Goal: Information Seeking & Learning: Learn about a topic

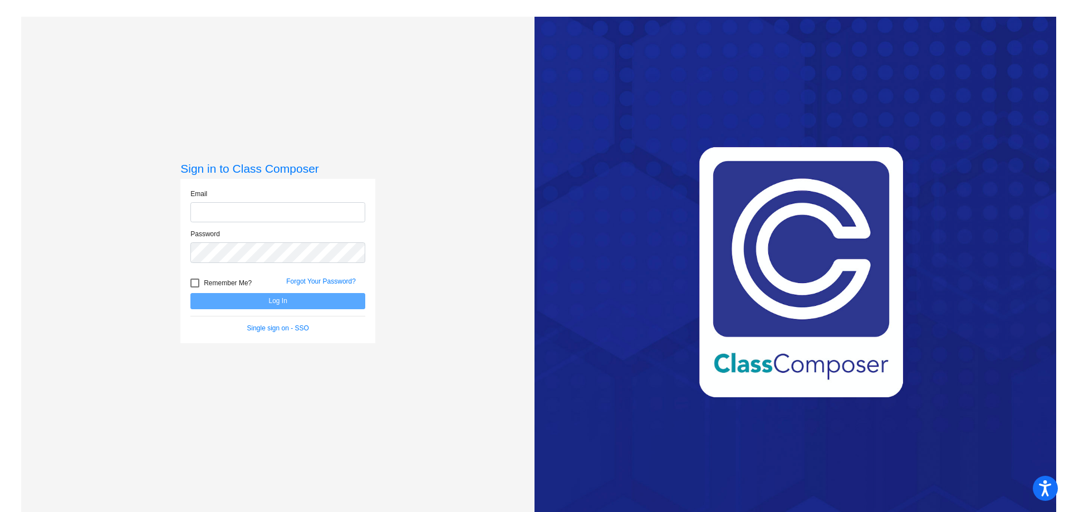
type input "[EMAIL_ADDRESS][PERSON_NAME][DOMAIN_NAME]"
click at [291, 302] on button "Log In" at bounding box center [277, 301] width 175 height 16
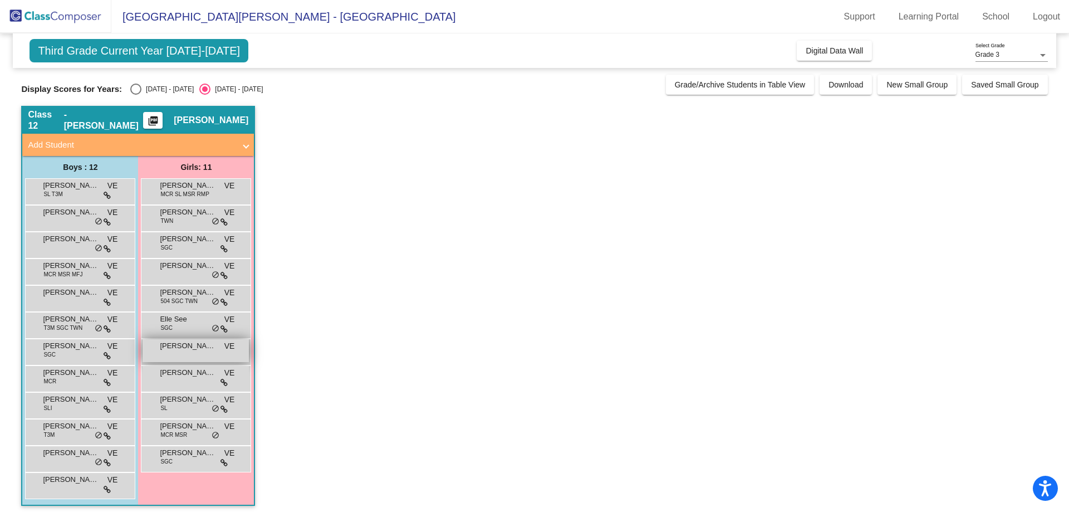
click at [186, 356] on div "[PERSON_NAME] VE lock do_not_disturb_alt" at bounding box center [196, 350] width 106 height 23
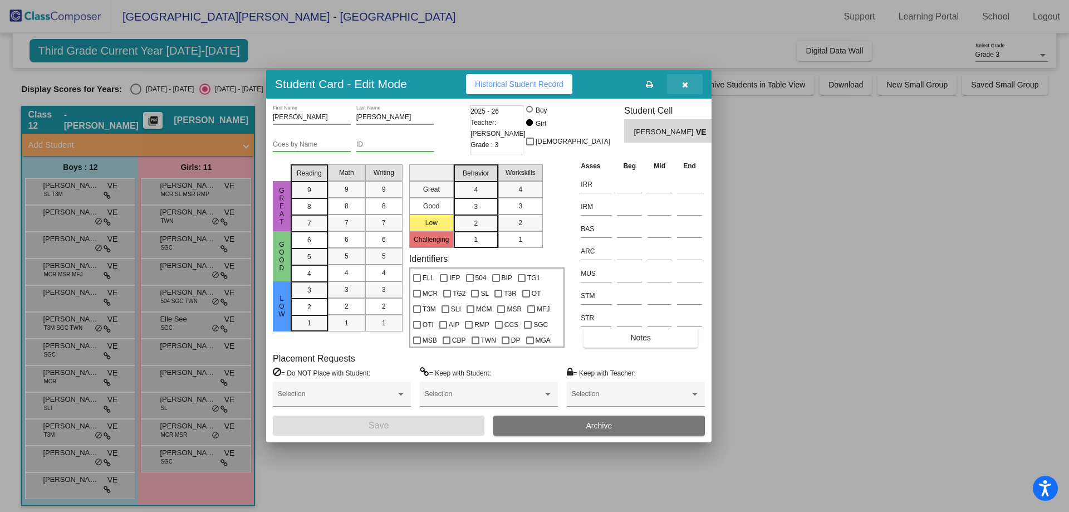
click at [682, 85] on icon "button" at bounding box center [685, 85] width 6 height 8
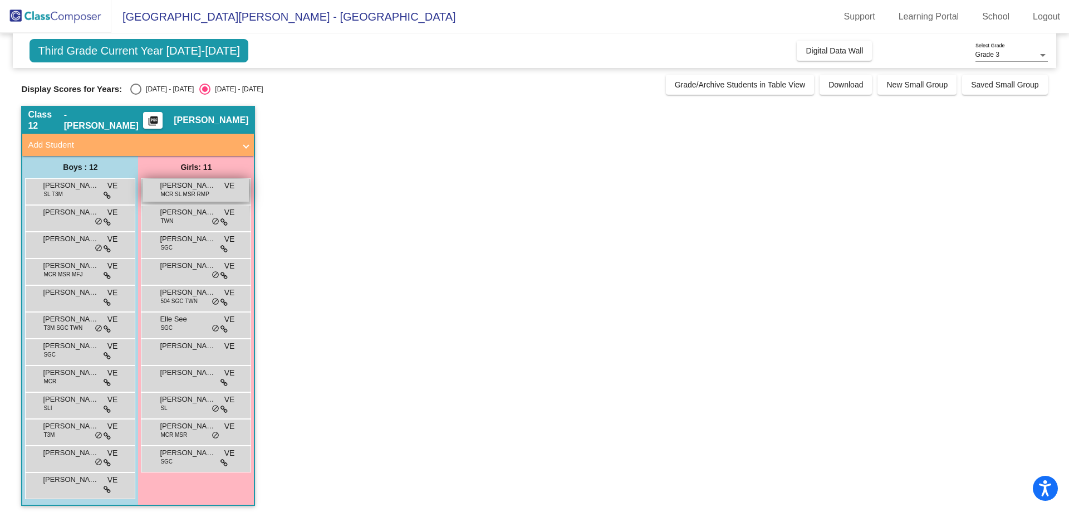
click at [183, 194] on span "MCR SL MSR RMP" at bounding box center [184, 194] width 48 height 8
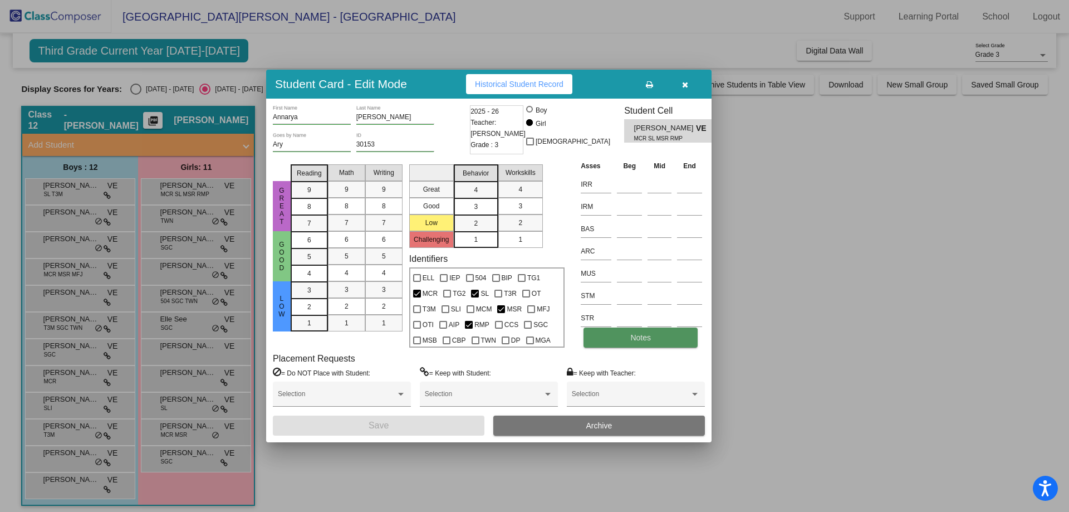
click at [620, 342] on button "Notes" at bounding box center [640, 337] width 114 height 20
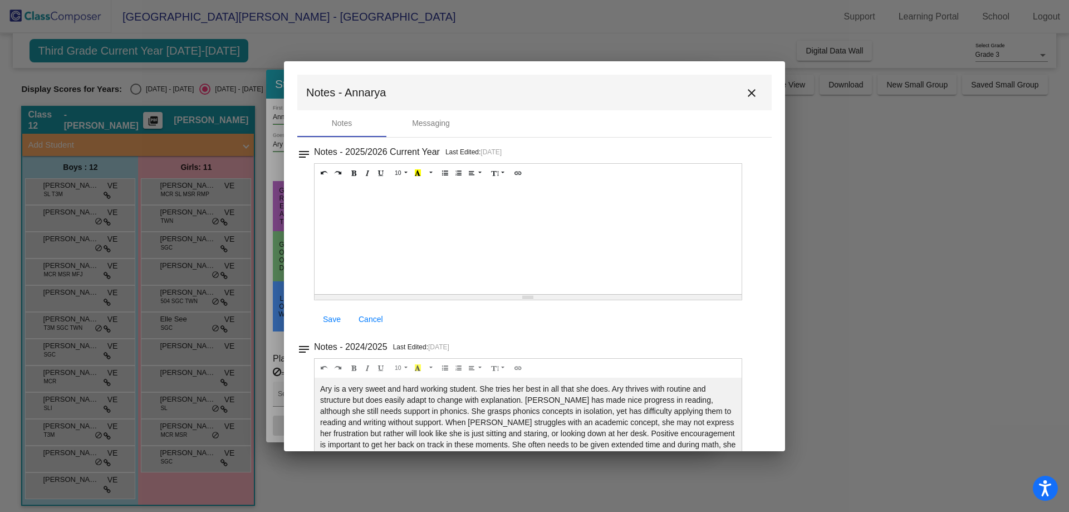
click at [745, 90] on mat-icon "close" at bounding box center [751, 92] width 13 height 13
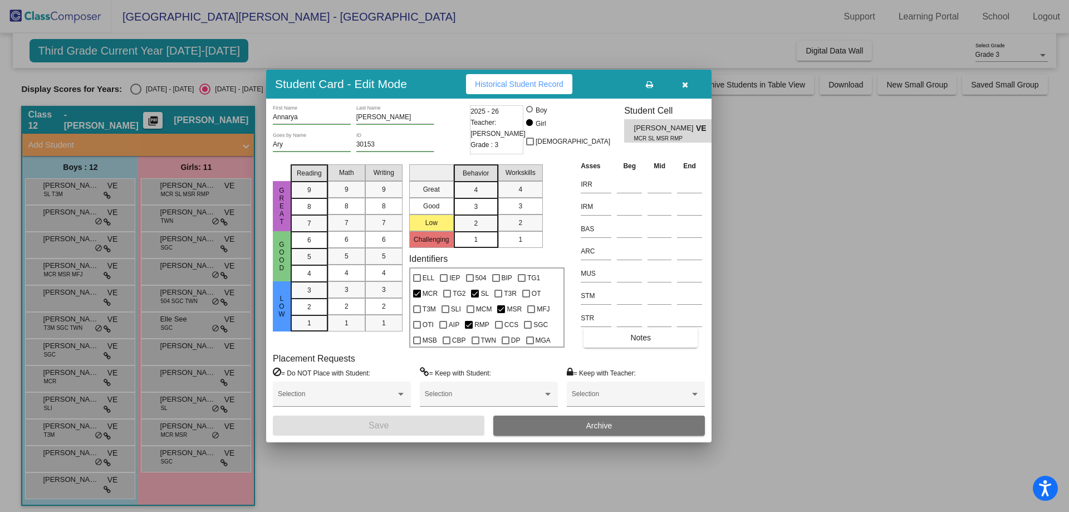
click at [691, 87] on button "button" at bounding box center [685, 84] width 36 height 20
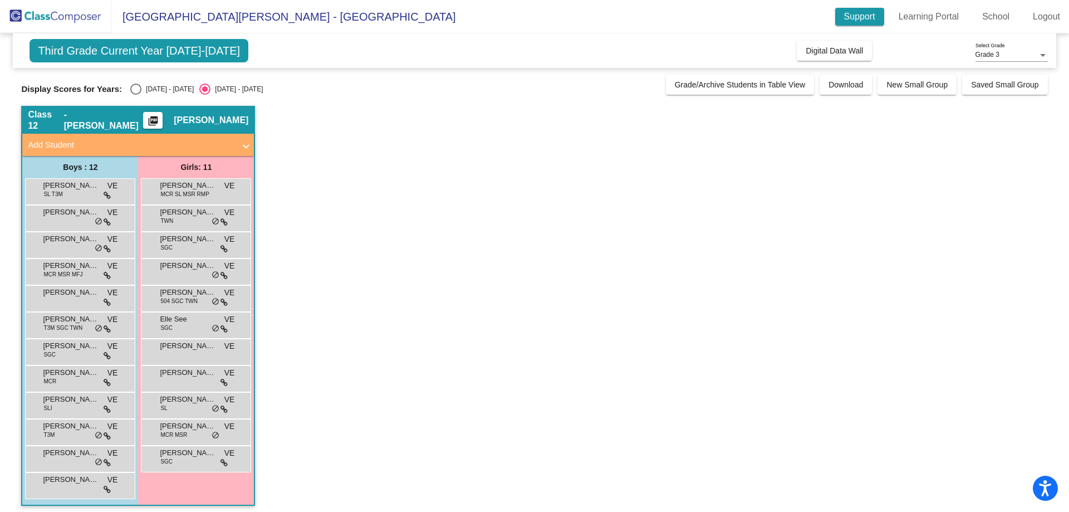
click at [849, 22] on link "Support" at bounding box center [859, 17] width 49 height 18
click at [186, 196] on span "MCR SL MSR RMP" at bounding box center [184, 194] width 48 height 8
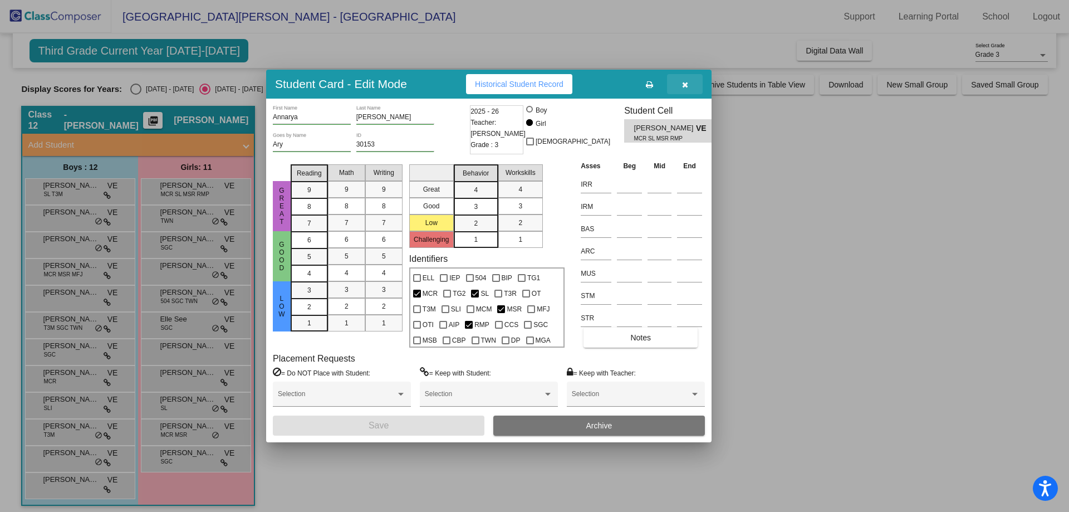
click at [687, 87] on icon "button" at bounding box center [685, 85] width 6 height 8
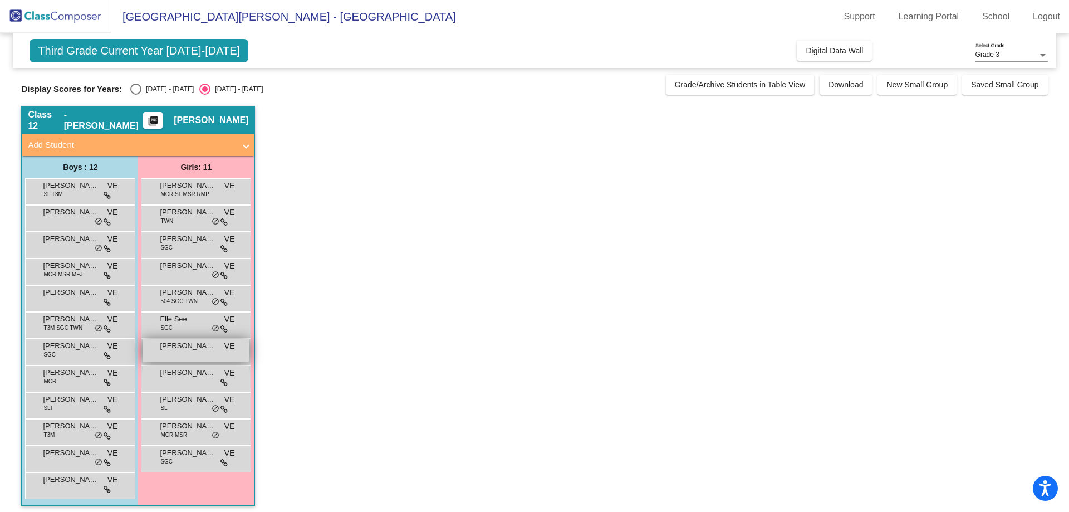
click at [183, 352] on div "[PERSON_NAME] VE lock do_not_disturb_alt" at bounding box center [196, 350] width 106 height 23
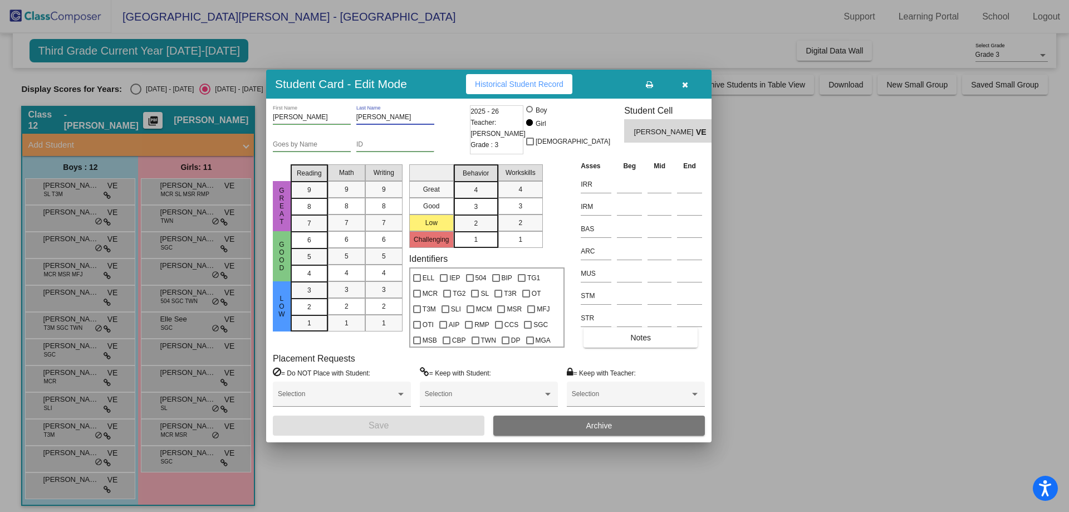
drag, startPoint x: 383, startPoint y: 116, endPoint x: 273, endPoint y: 116, distance: 110.2
click at [273, 116] on div "[PERSON_NAME] First Name [PERSON_NAME] Last Name" at bounding box center [370, 118] width 194 height 27
click at [681, 86] on button "button" at bounding box center [685, 84] width 36 height 20
